Goal: Information Seeking & Learning: Check status

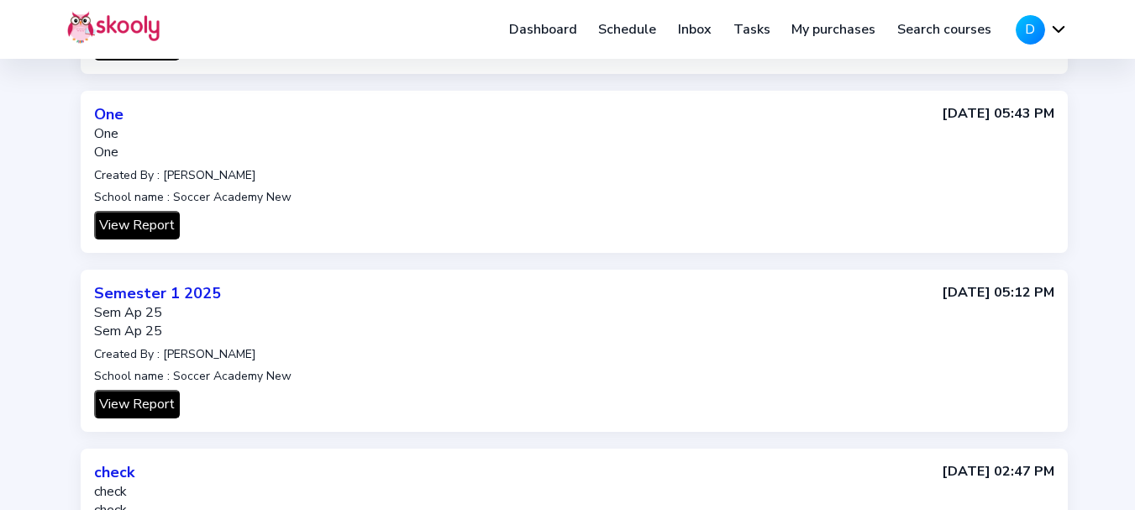
click at [1051, 32] on button "D" at bounding box center [1042, 29] width 52 height 29
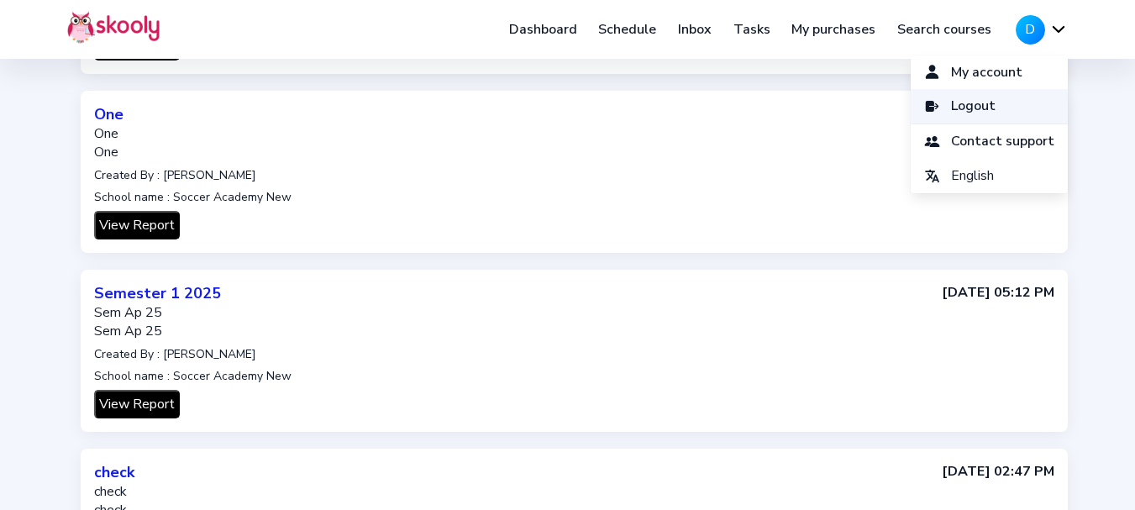
click at [942, 105] on link "Logout" at bounding box center [989, 106] width 157 height 34
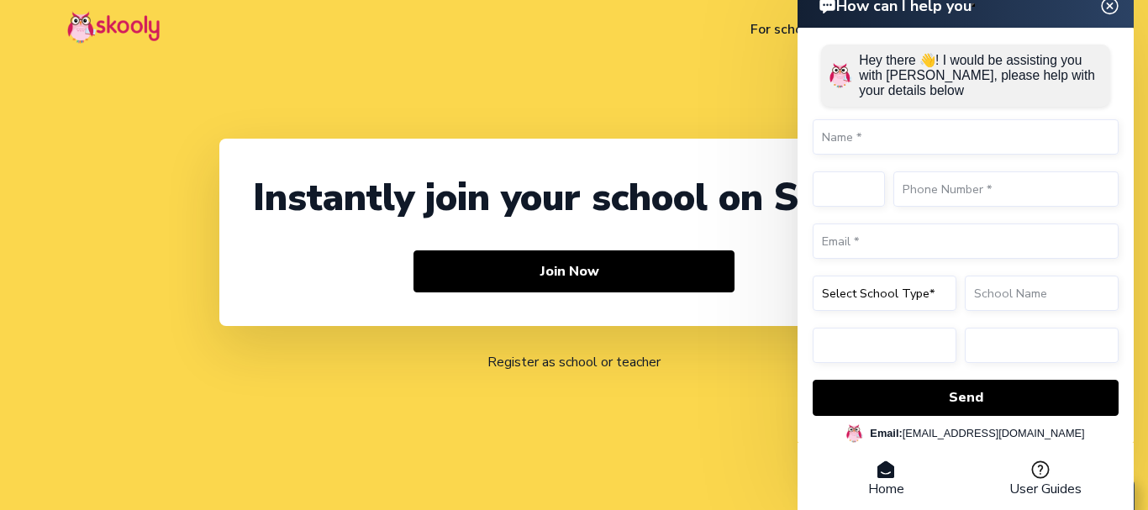
select select "91"
select select "India"
select select "Asia/Kolkata"
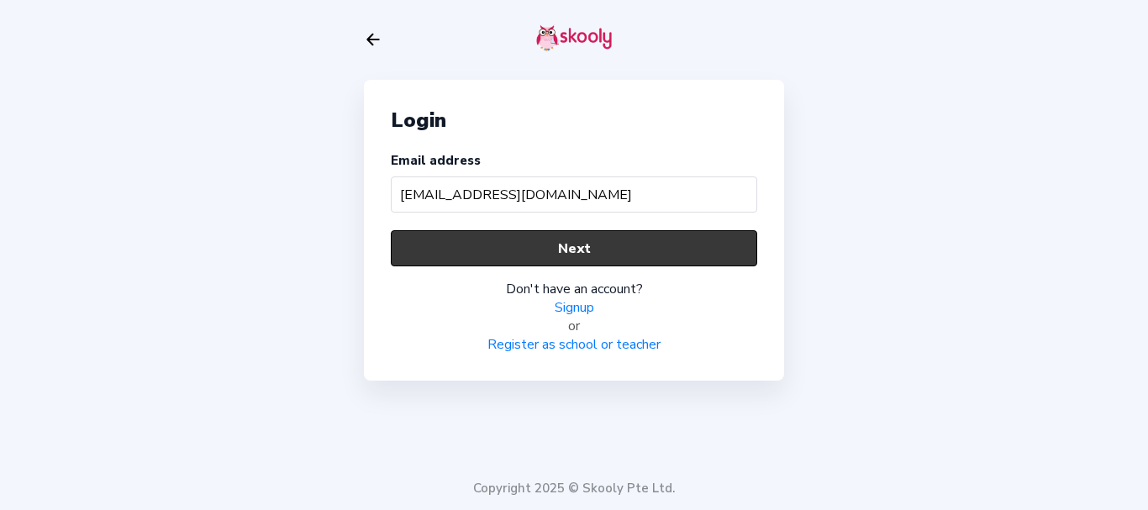
type input "[EMAIL_ADDRESS][DOMAIN_NAME]"
click at [585, 250] on button "Next" at bounding box center [574, 248] width 366 height 36
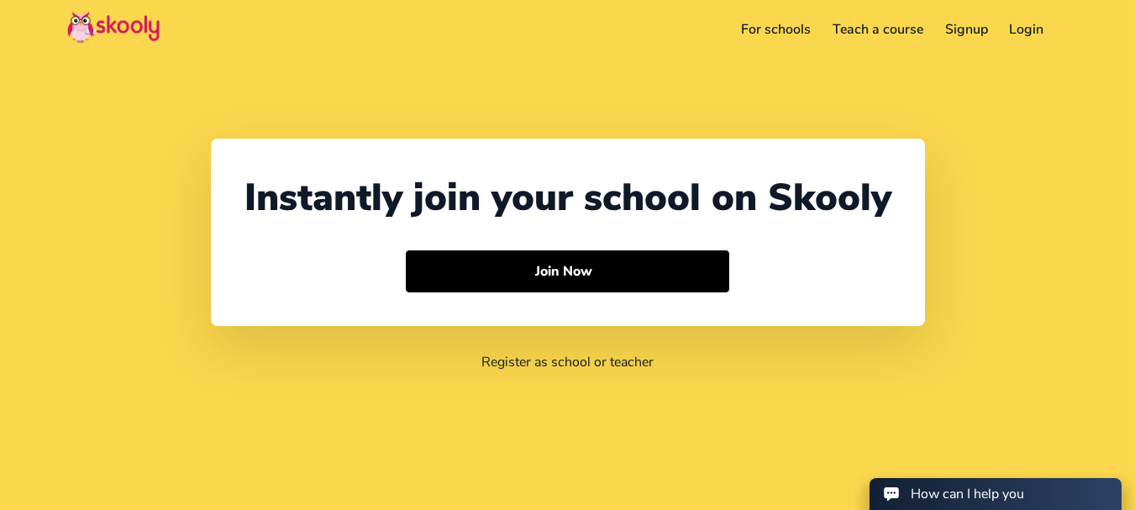
select select "91"
select select "[GEOGRAPHIC_DATA]"
select select "[GEOGRAPHIC_DATA]/[GEOGRAPHIC_DATA]"
click at [1002, 29] on link "Login" at bounding box center [1003, 29] width 56 height 27
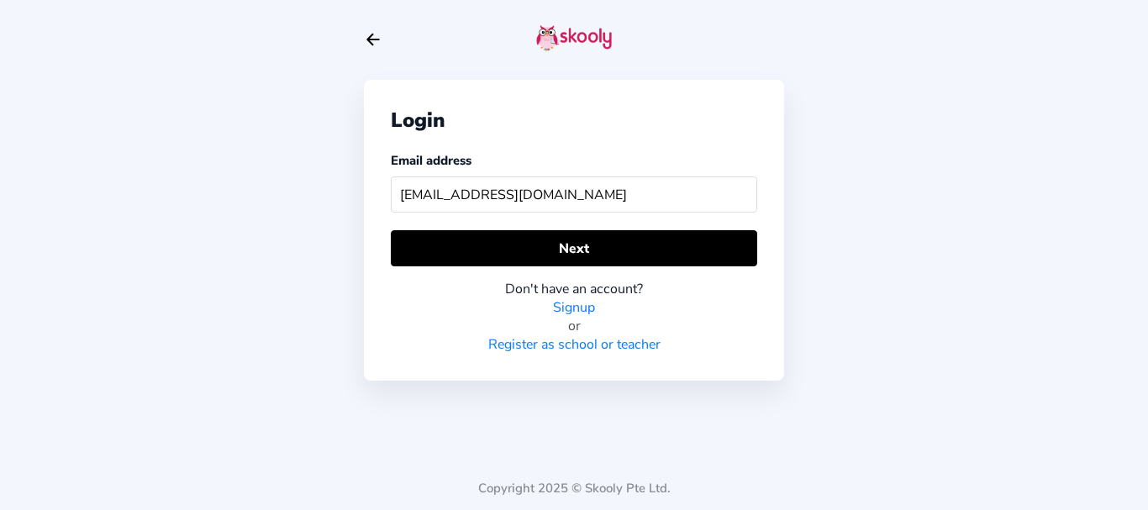
type input "[EMAIL_ADDRESS][DOMAIN_NAME]"
click at [600, 273] on div "Don't have an account? Signup or Register as school or teacher" at bounding box center [574, 309] width 366 height 87
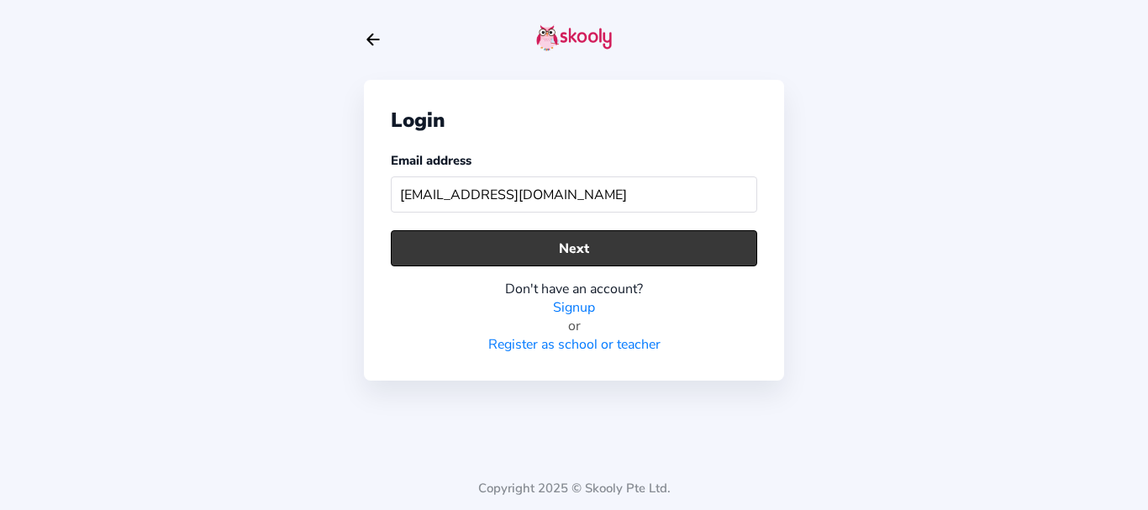
click at [596, 255] on button "Next" at bounding box center [574, 248] width 366 height 36
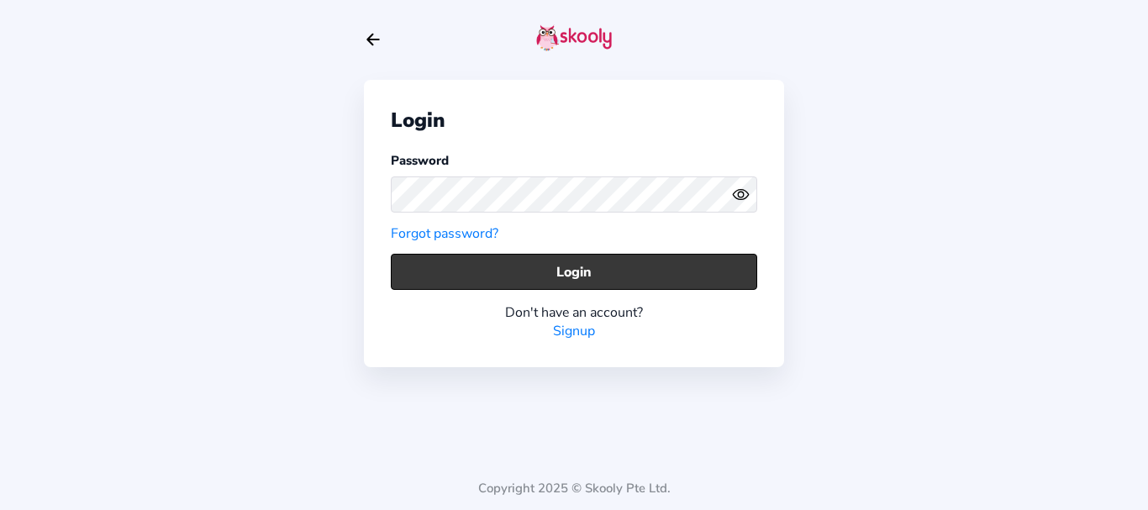
click at [453, 266] on button "Login" at bounding box center [574, 272] width 366 height 36
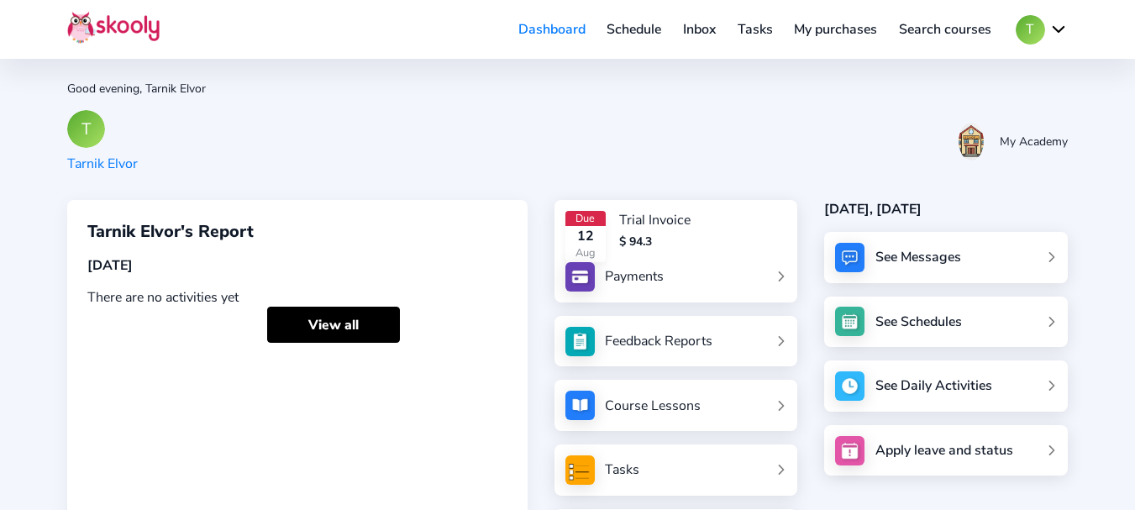
scroll to position [214, 0]
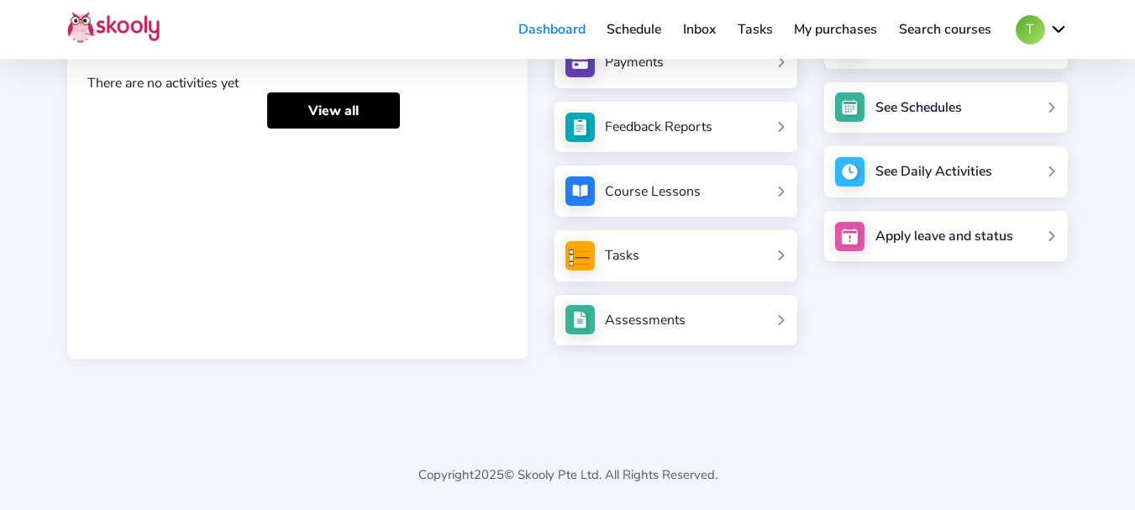
click at [658, 318] on div "Assessments" at bounding box center [645, 320] width 81 height 18
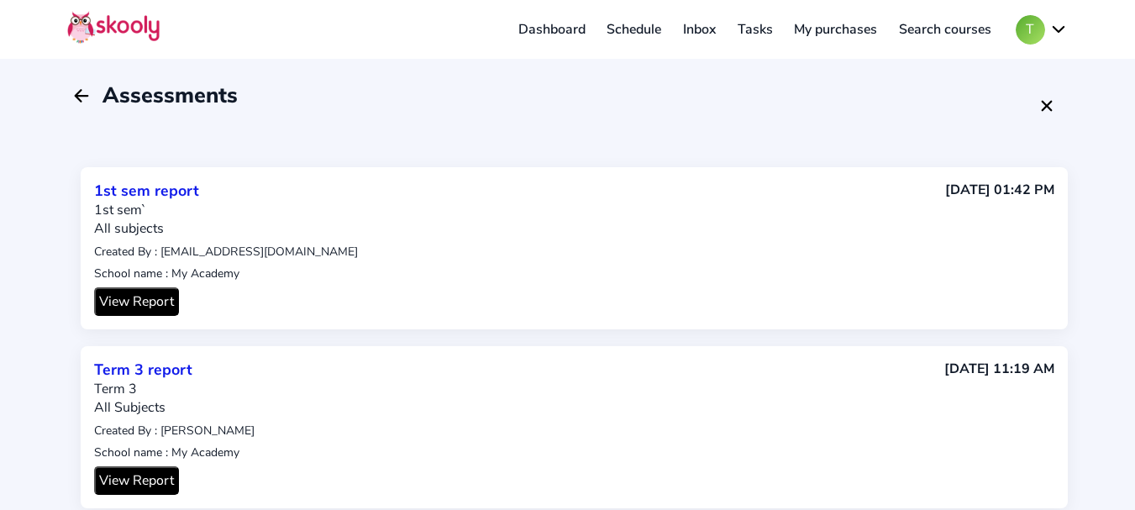
click at [160, 300] on button "View Report" at bounding box center [136, 301] width 85 height 29
click at [1048, 26] on button "T" at bounding box center [1042, 29] width 52 height 29
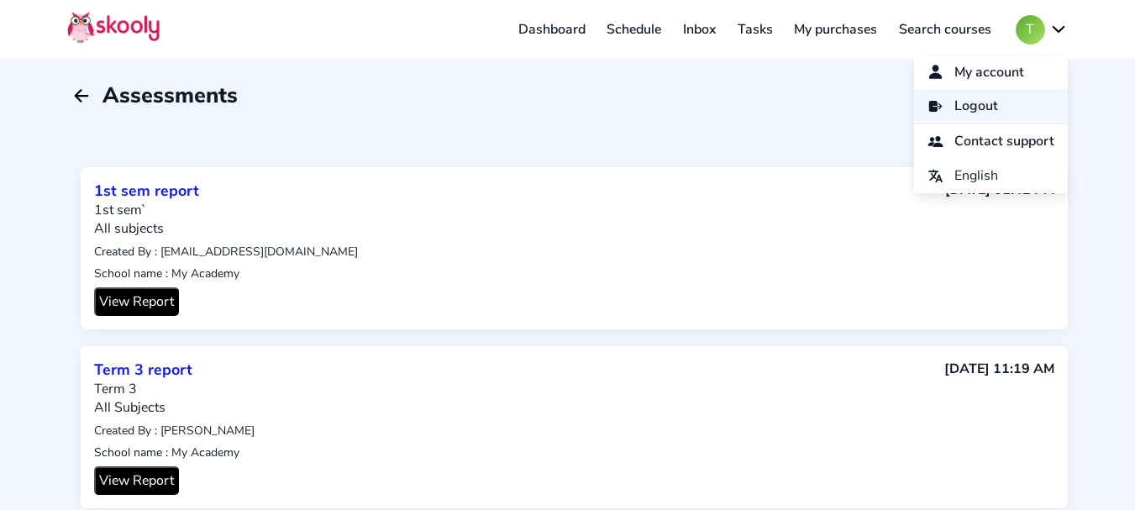
click at [989, 95] on link "Logout" at bounding box center [991, 106] width 154 height 34
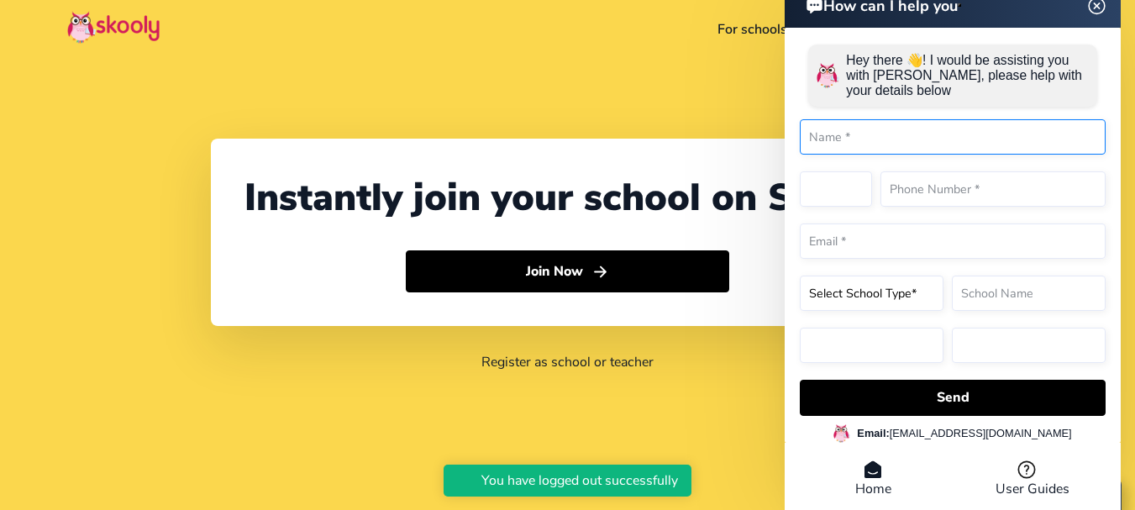
select select "91"
select select "[GEOGRAPHIC_DATA]"
select select "[GEOGRAPHIC_DATA]/[GEOGRAPHIC_DATA]"
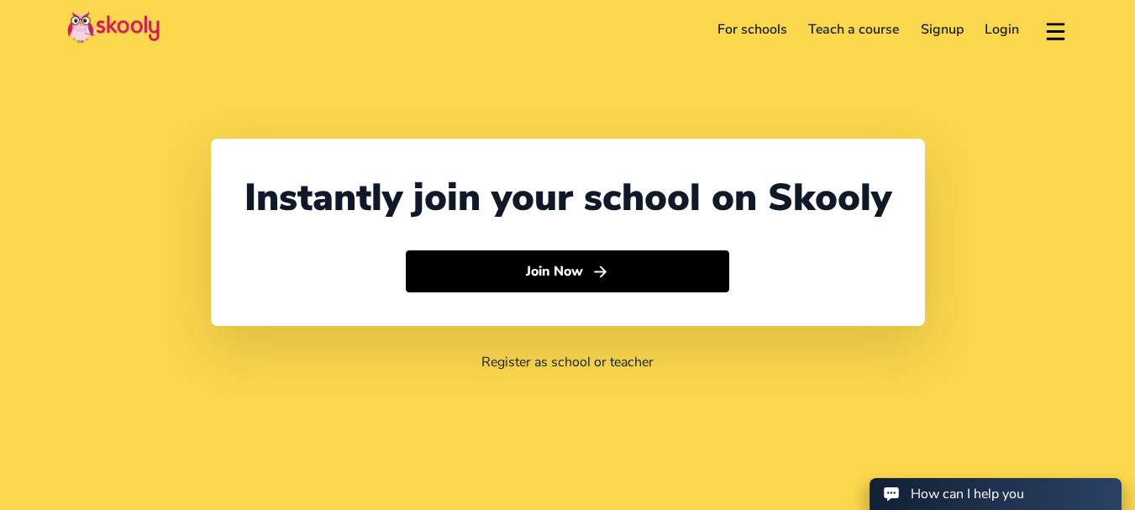
select select "91"
select select "India"
select select "Asia/Kolkata"
click at [1006, 29] on link "Login" at bounding box center [1003, 29] width 56 height 27
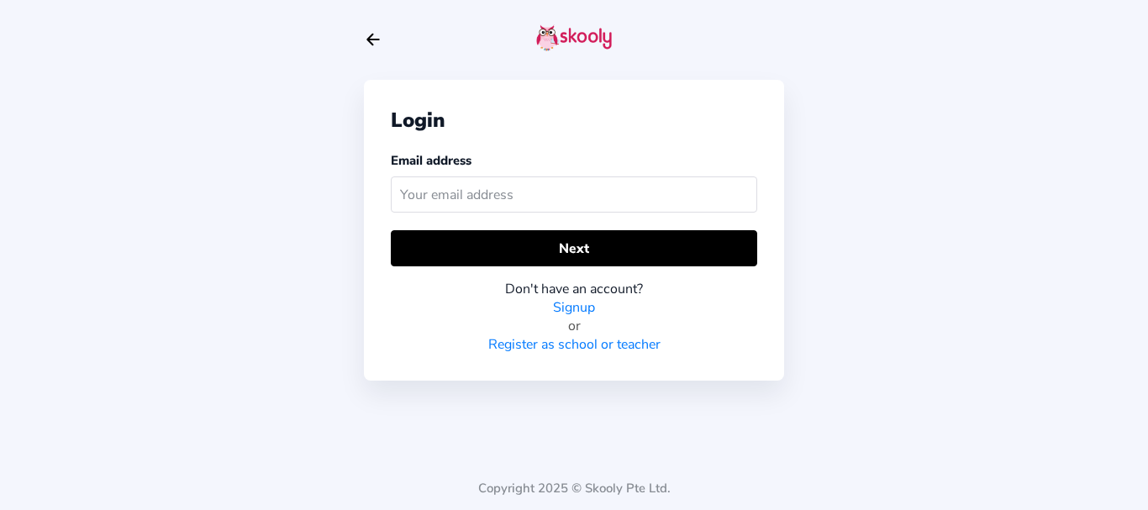
click at [529, 195] on input "text" at bounding box center [574, 194] width 366 height 36
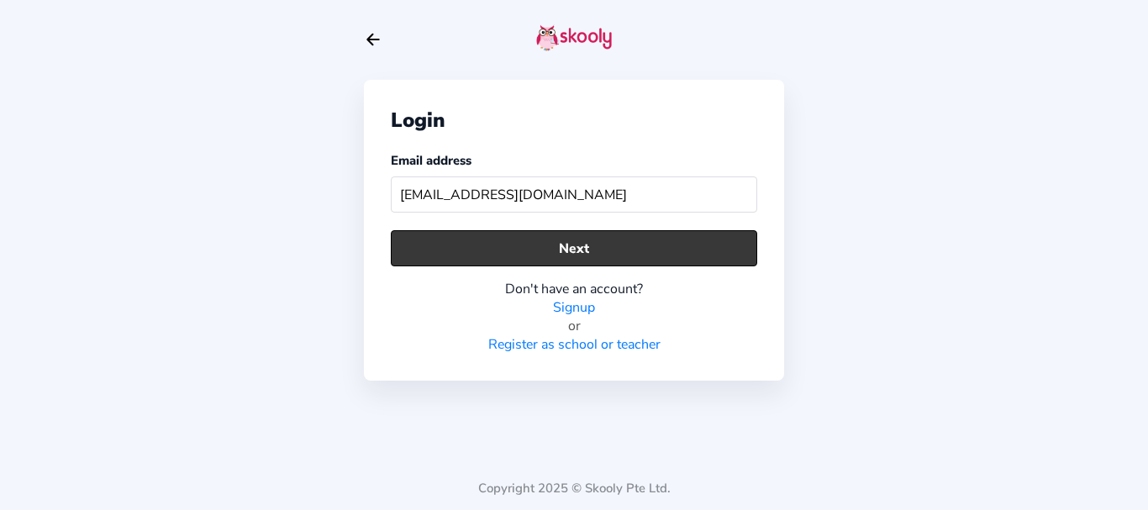
type input "prakashdicaprio49@gmail.com"
click at [555, 245] on button "Next" at bounding box center [574, 248] width 366 height 36
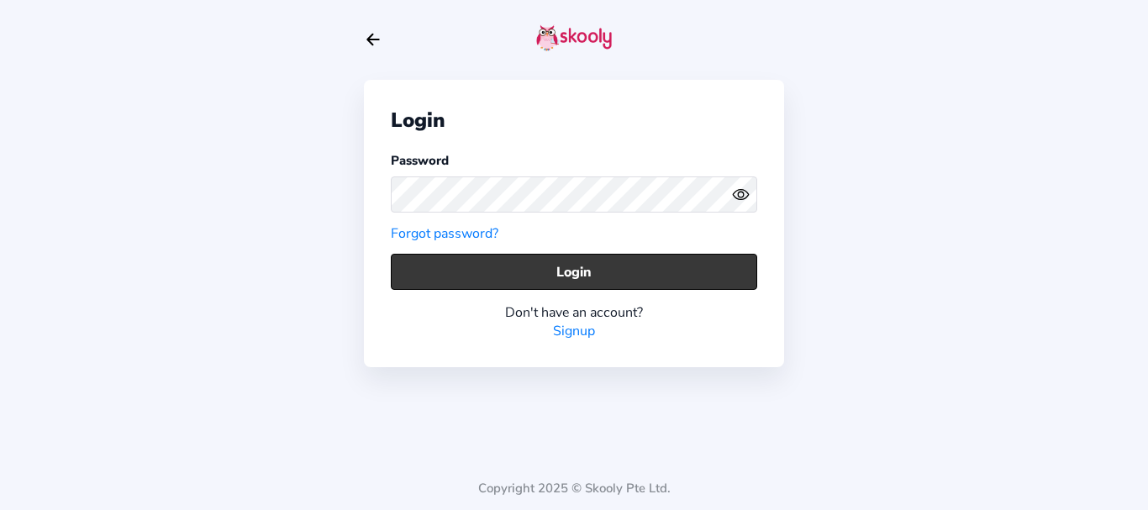
click at [513, 277] on button "Login" at bounding box center [574, 272] width 366 height 36
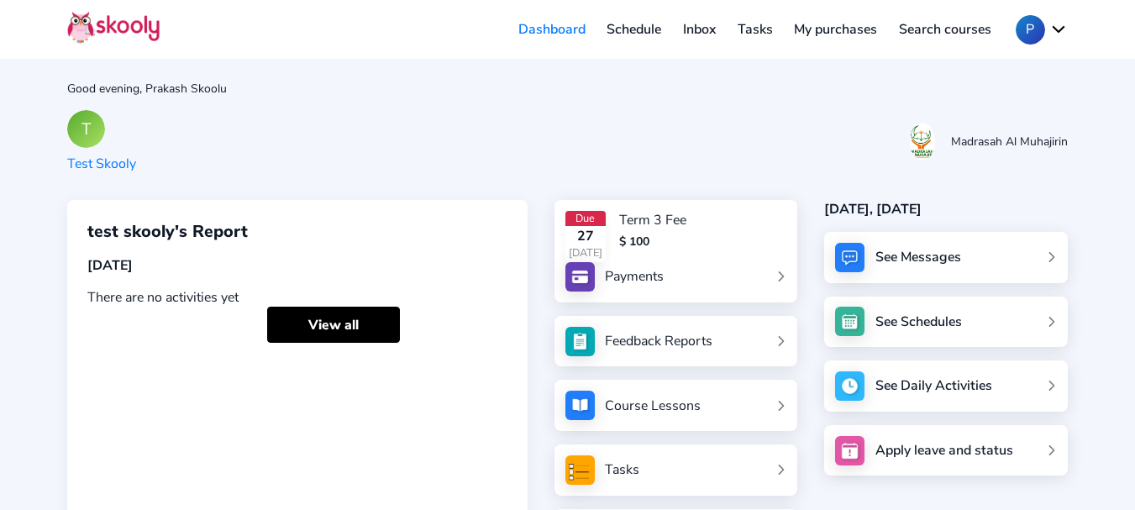
click at [546, 166] on div "T Test Skooly Madrasah Al Muhajirin" at bounding box center [567, 141] width 1001 height 63
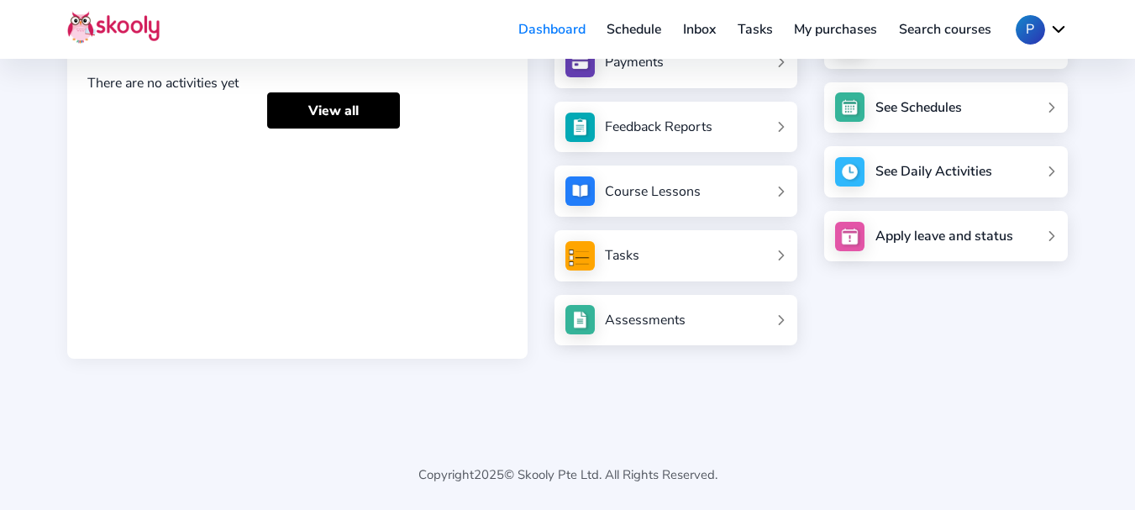
click at [655, 327] on div "Assessments" at bounding box center [645, 320] width 81 height 18
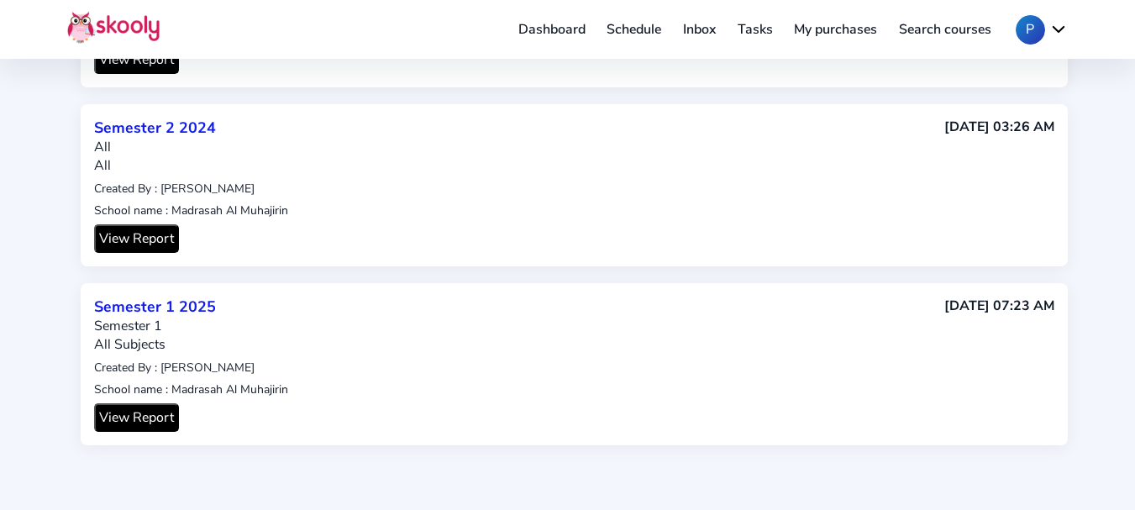
scroll to position [329, 0]
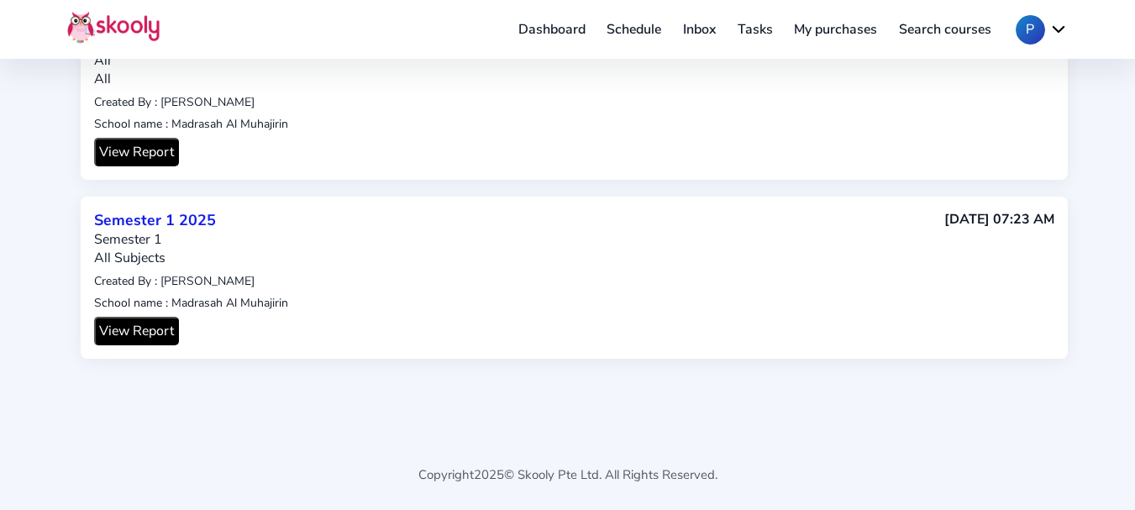
click at [157, 331] on button "View Report" at bounding box center [136, 331] width 85 height 29
